Goal: Check status: Verify the current state of an ongoing process or item

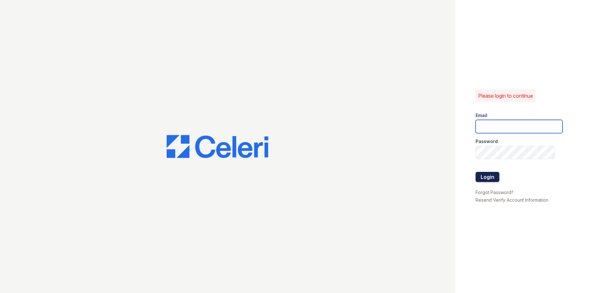
type input "renewwhitemarsh@trinity-pm.com"
click at [485, 180] on button "Login" at bounding box center [487, 177] width 24 height 10
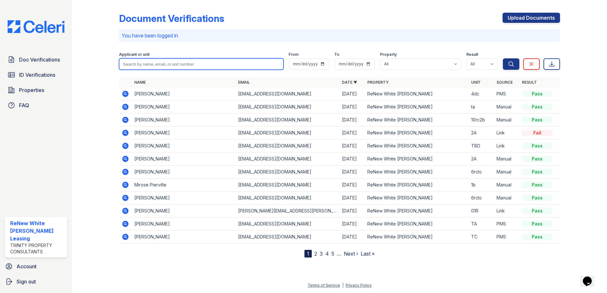
click at [205, 66] on input "search" at bounding box center [201, 63] width 164 height 11
click at [176, 68] on input "search" at bounding box center [201, 63] width 164 height 11
type input "FRE"
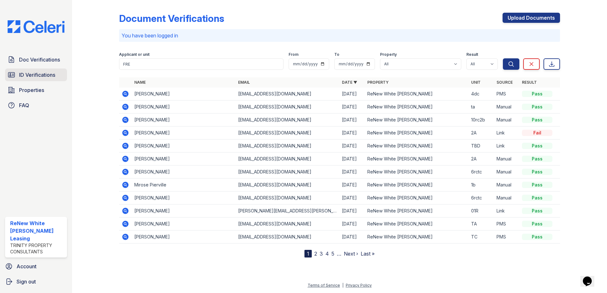
click at [25, 81] on link "ID Verifications" at bounding box center [36, 75] width 62 height 13
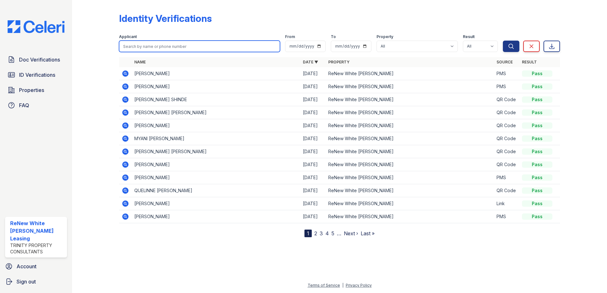
click at [175, 44] on input "search" at bounding box center [199, 46] width 161 height 11
type input "[PERSON_NAME]"
click at [503, 41] on button "Search" at bounding box center [511, 46] width 16 height 11
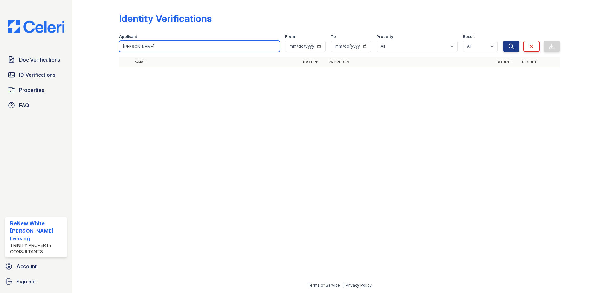
click at [175, 44] on input "[PERSON_NAME]" at bounding box center [199, 46] width 161 height 11
type input "[PERSON_NAME]"
click at [503, 41] on button "Search" at bounding box center [511, 46] width 16 height 11
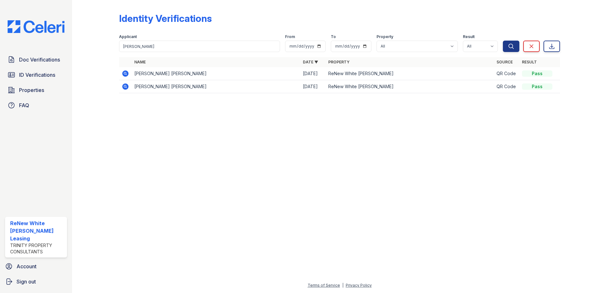
click at [124, 75] on icon at bounding box center [125, 73] width 6 height 6
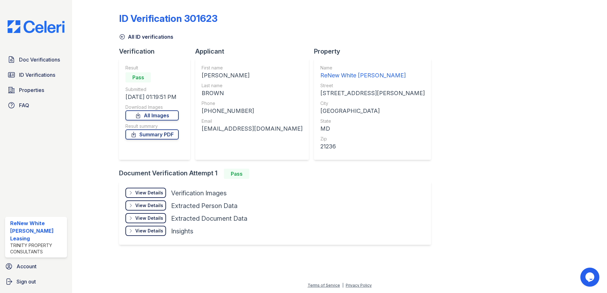
click at [153, 194] on div "View Details" at bounding box center [149, 193] width 28 height 6
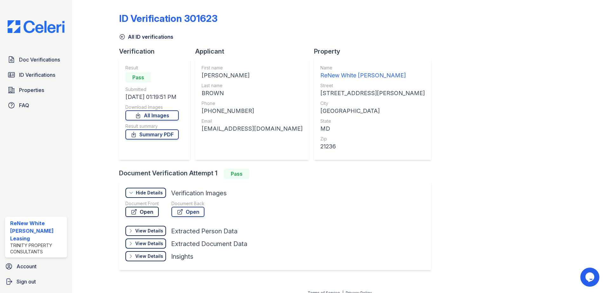
click at [152, 214] on link "Open" at bounding box center [141, 212] width 33 height 10
click at [152, 131] on link "Summary PDF" at bounding box center [151, 134] width 53 height 10
